Goal: Check status

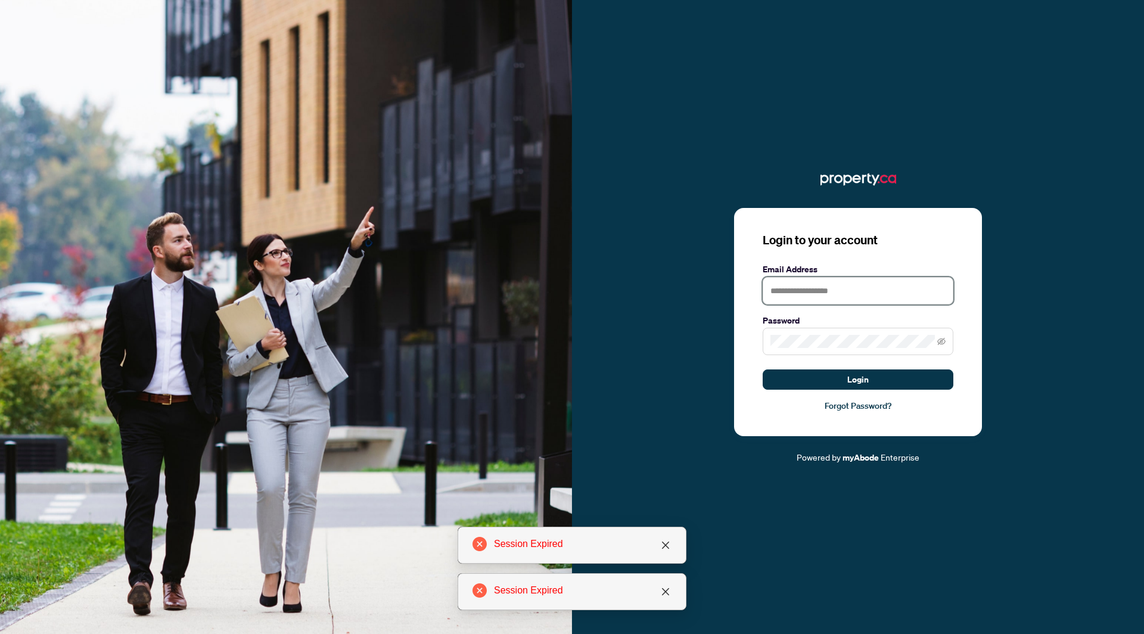
click at [835, 289] on input "text" at bounding box center [858, 290] width 191 height 27
type input "**********"
click at [670, 544] on icon "close" at bounding box center [666, 546] width 10 height 10
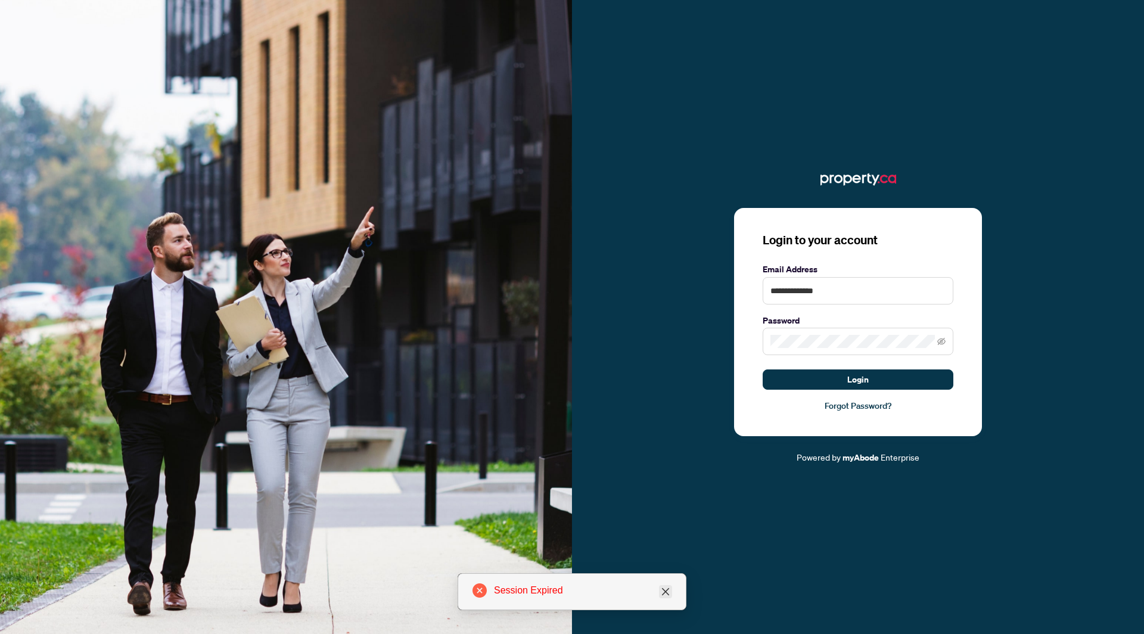
click at [668, 591] on icon "close" at bounding box center [666, 592] width 10 height 10
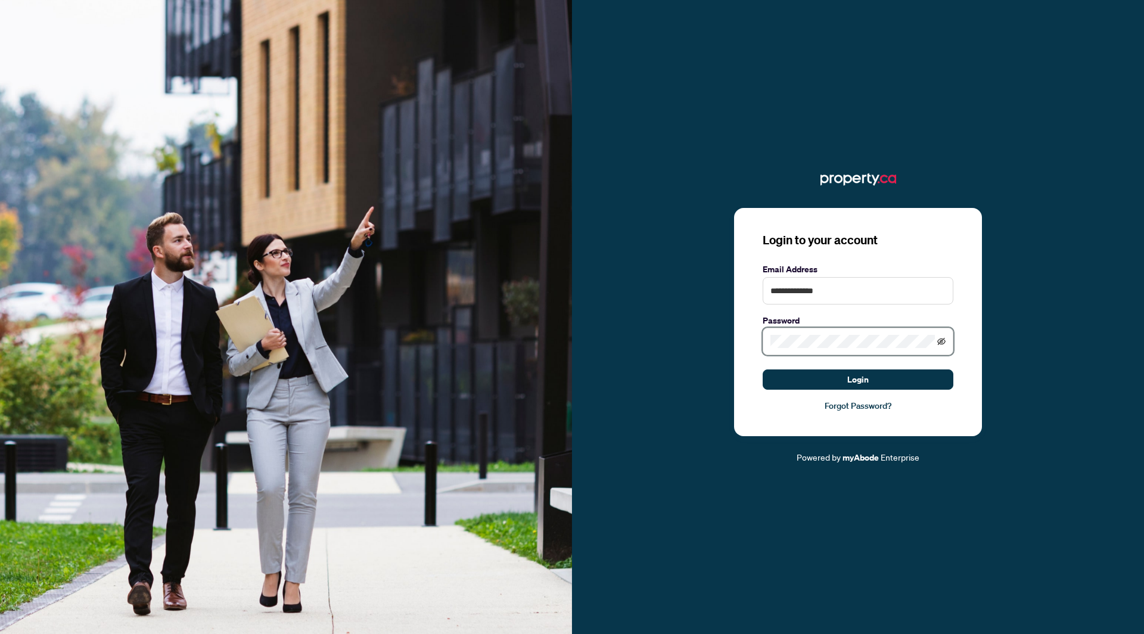
click at [941, 342] on icon "eye-invisible" at bounding box center [942, 341] width 8 height 7
click at [896, 377] on button "Login" at bounding box center [858, 380] width 191 height 20
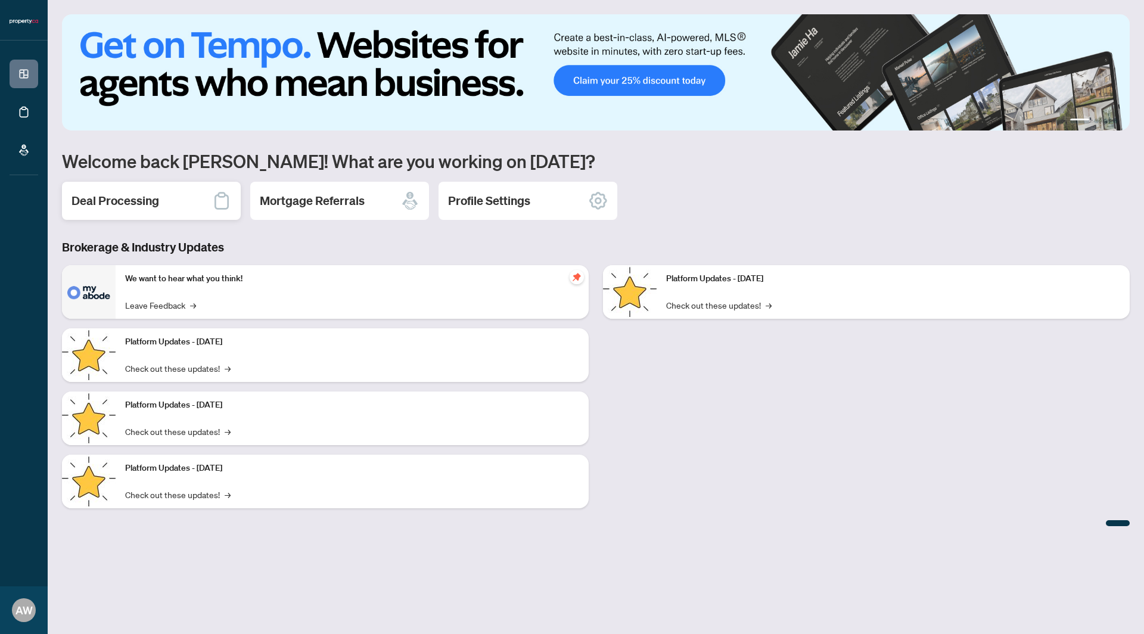
click at [179, 196] on div "Deal Processing" at bounding box center [151, 201] width 179 height 38
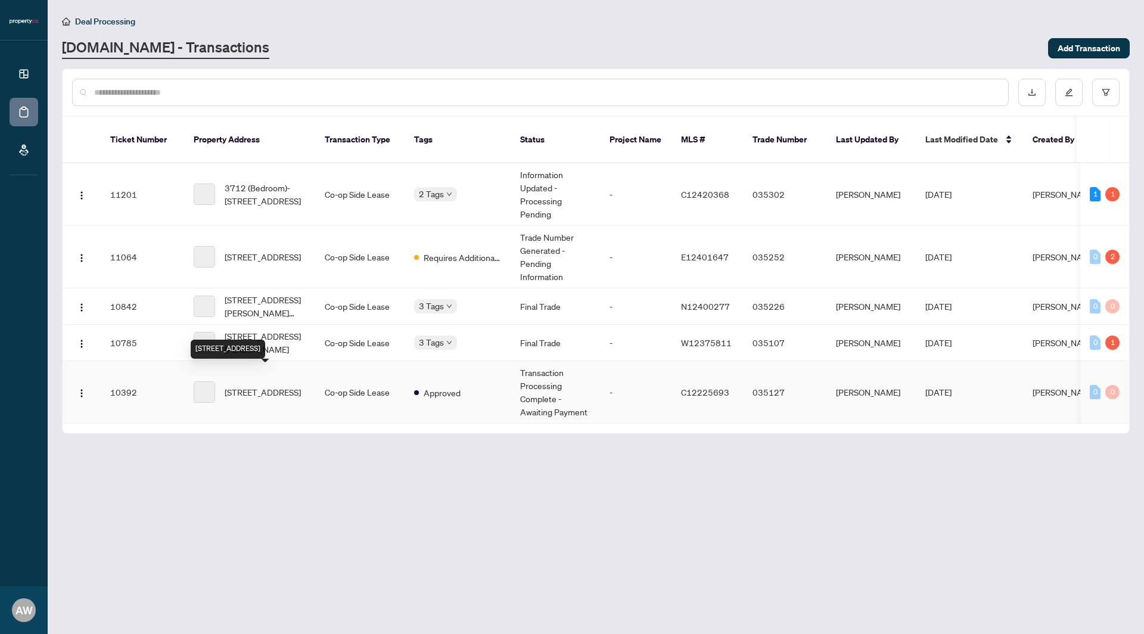
click at [273, 386] on span "[STREET_ADDRESS]" at bounding box center [263, 392] width 76 height 13
